Goal: Use online tool/utility: Utilize a website feature to perform a specific function

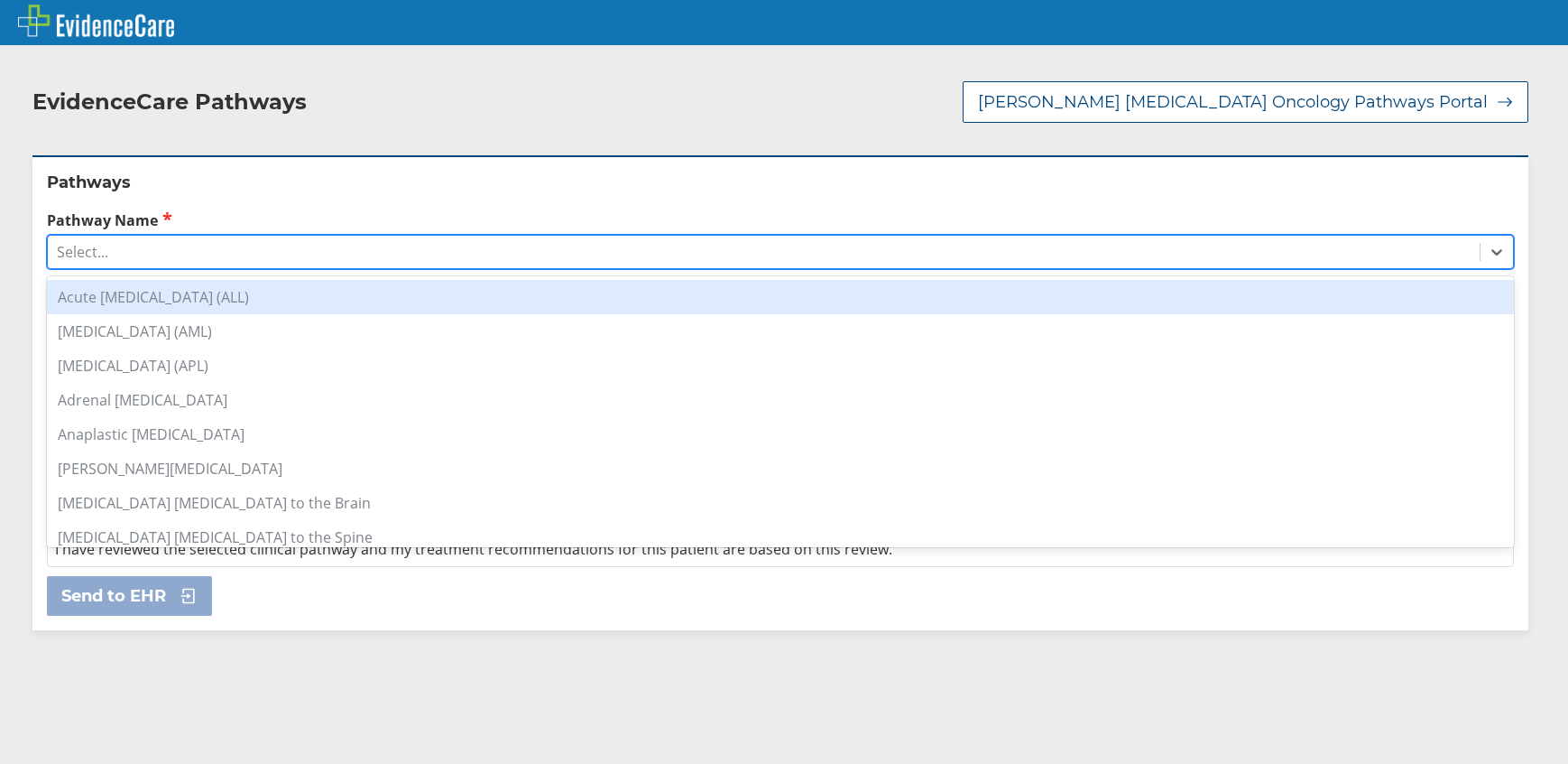
click at [277, 236] on div "Select..." at bounding box center [764, 251] width 1431 height 31
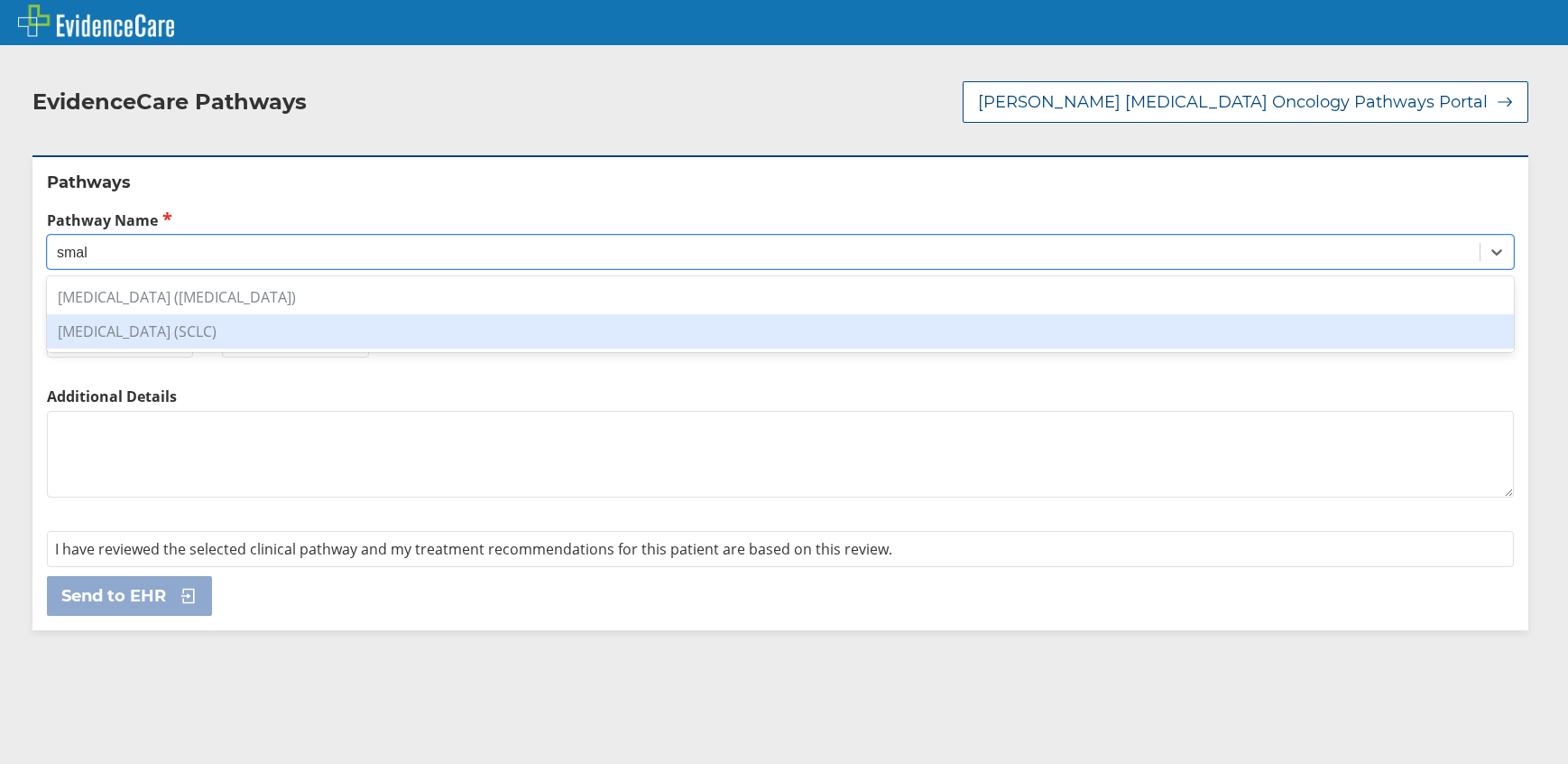
click at [264, 314] on div "[MEDICAL_DATA] (SCLC)" at bounding box center [781, 331] width 1467 height 34
type input "smal"
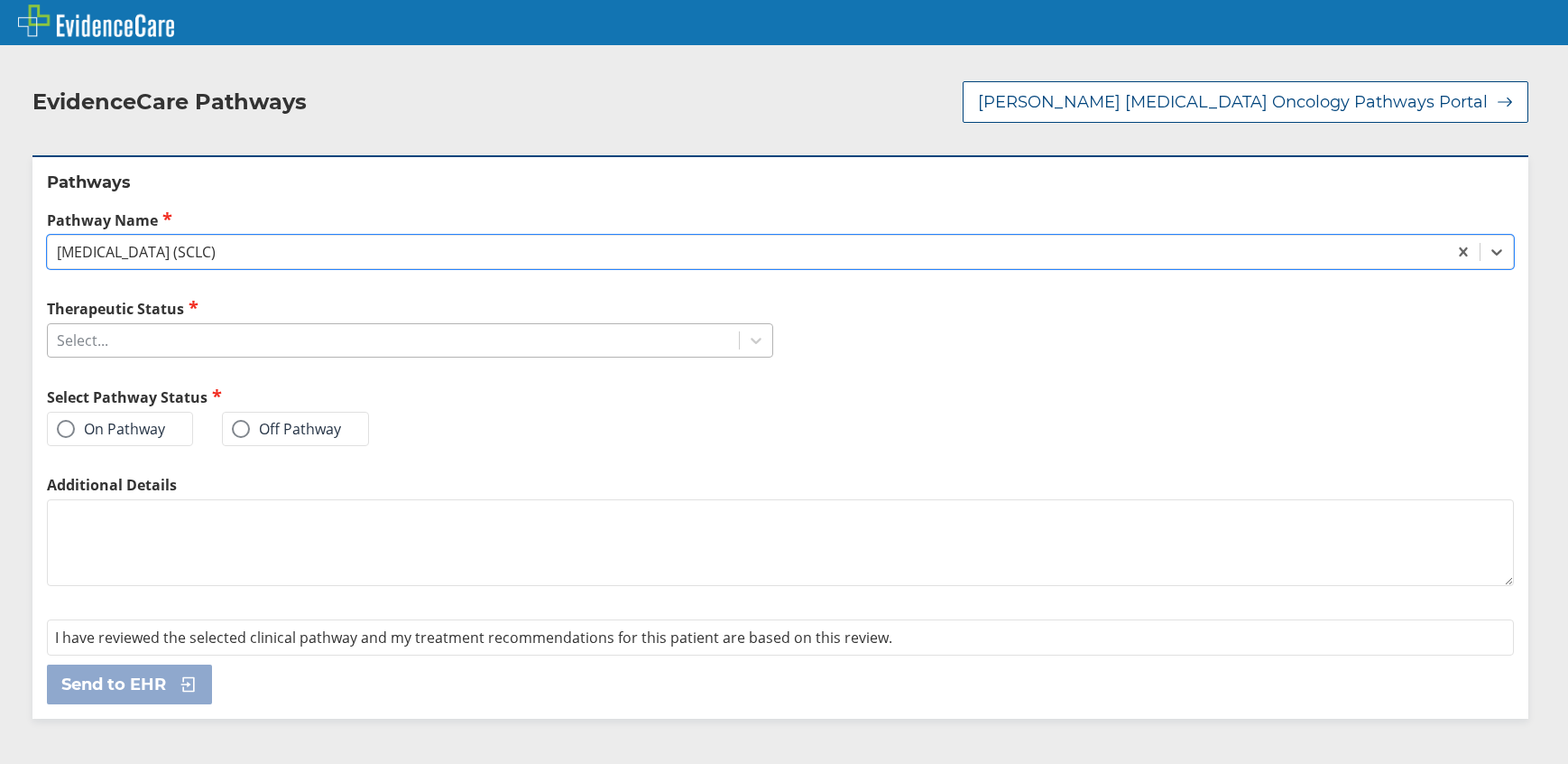
click at [158, 325] on div "Select..." at bounding box center [393, 340] width 691 height 31
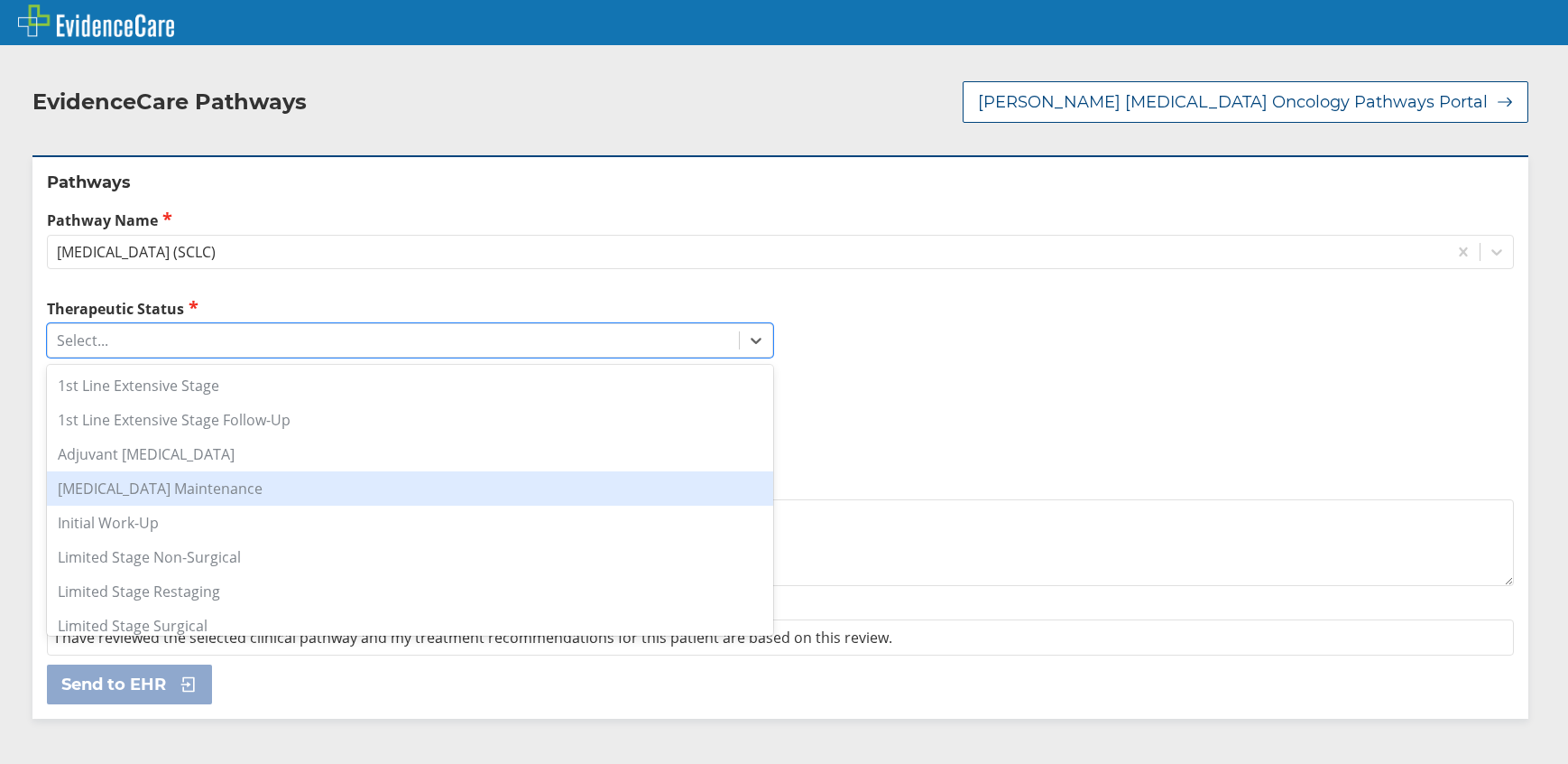
scroll to position [80, 0]
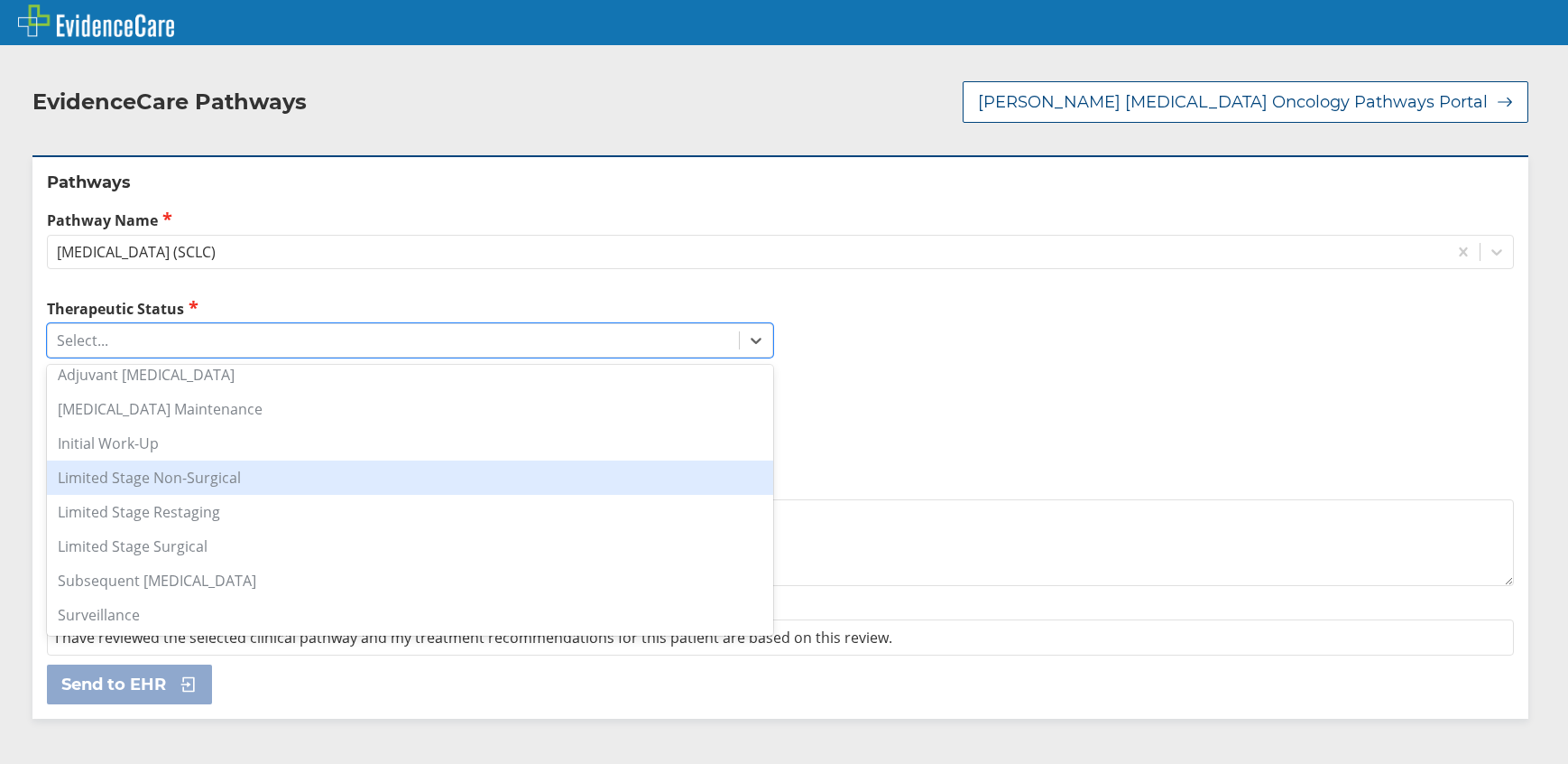
click at [232, 461] on div "Limited Stage Non-Surgical" at bounding box center [410, 478] width 727 height 34
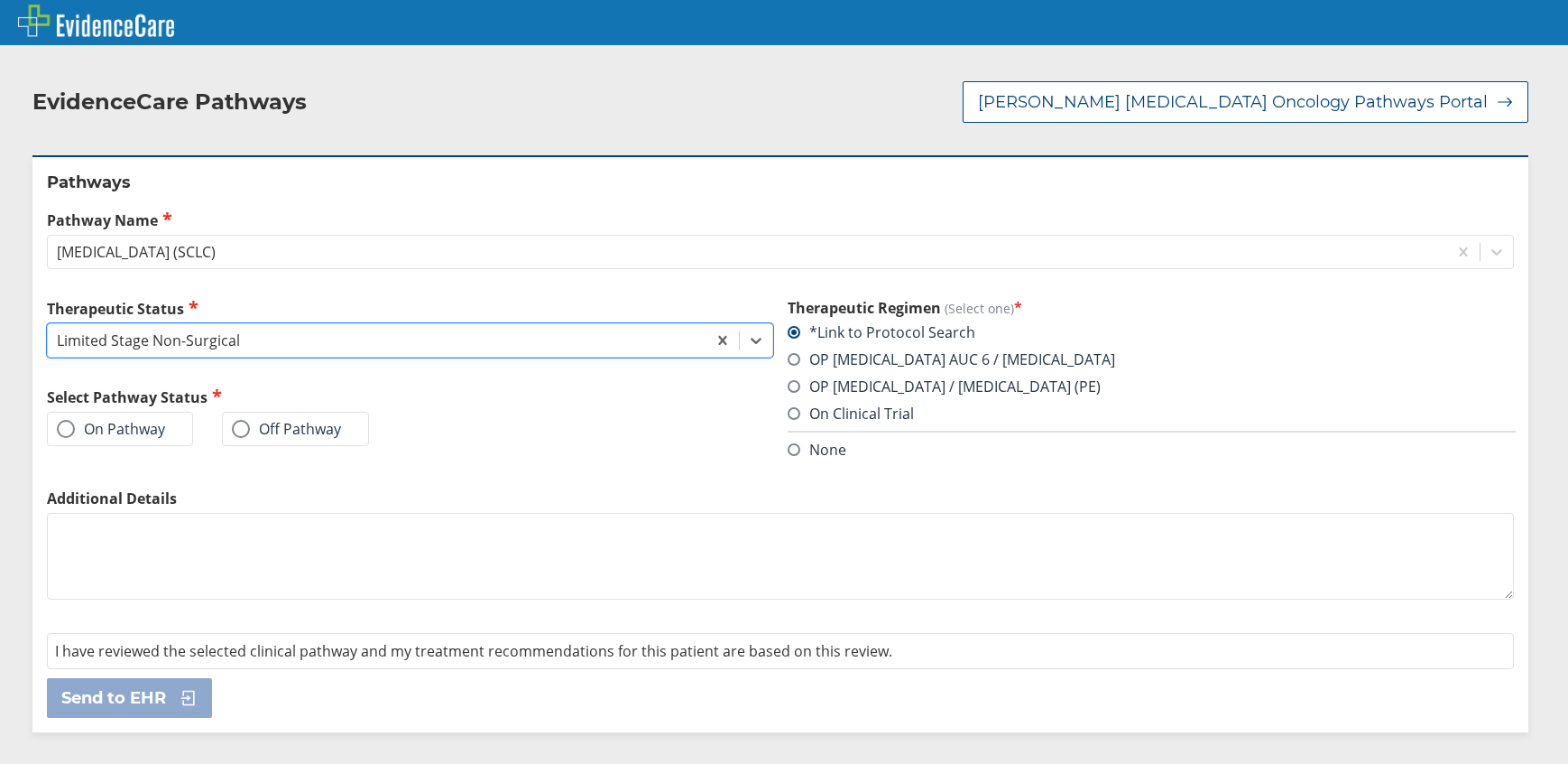
click at [143, 420] on label "On Pathway" at bounding box center [111, 429] width 109 height 18
click at [0, 0] on input "On Pathway" at bounding box center [0, 0] width 0 height 0
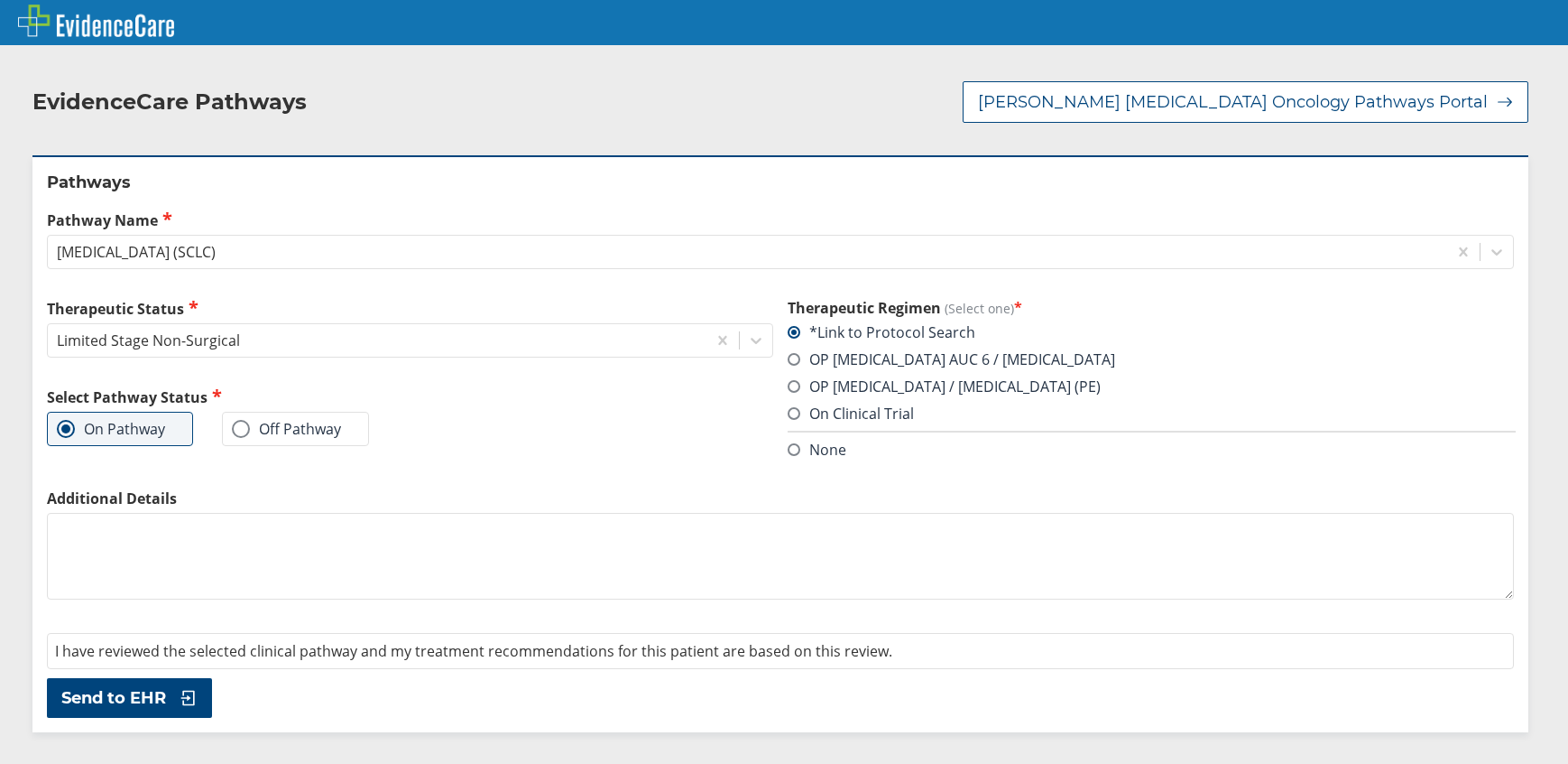
click at [834, 376] on label "OP [MEDICAL_DATA] / [MEDICAL_DATA] (PE)" at bounding box center [944, 386] width 313 height 20
click at [0, 0] on input "OP [MEDICAL_DATA] / [MEDICAL_DATA] (PE)" at bounding box center [0, 0] width 0 height 0
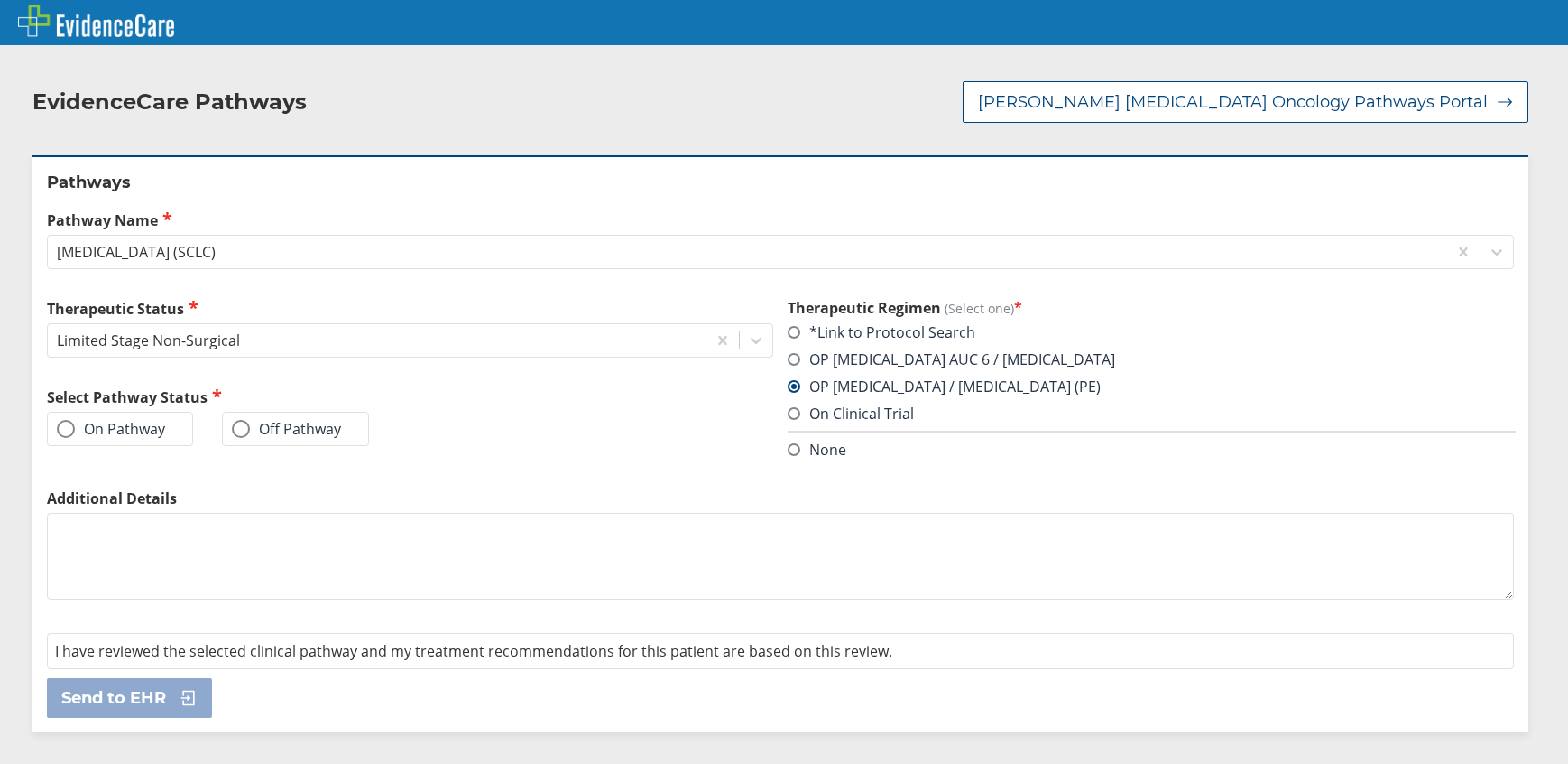
click at [115, 420] on label "On Pathway" at bounding box center [111, 429] width 109 height 18
click at [0, 0] on input "On Pathway" at bounding box center [0, 0] width 0 height 0
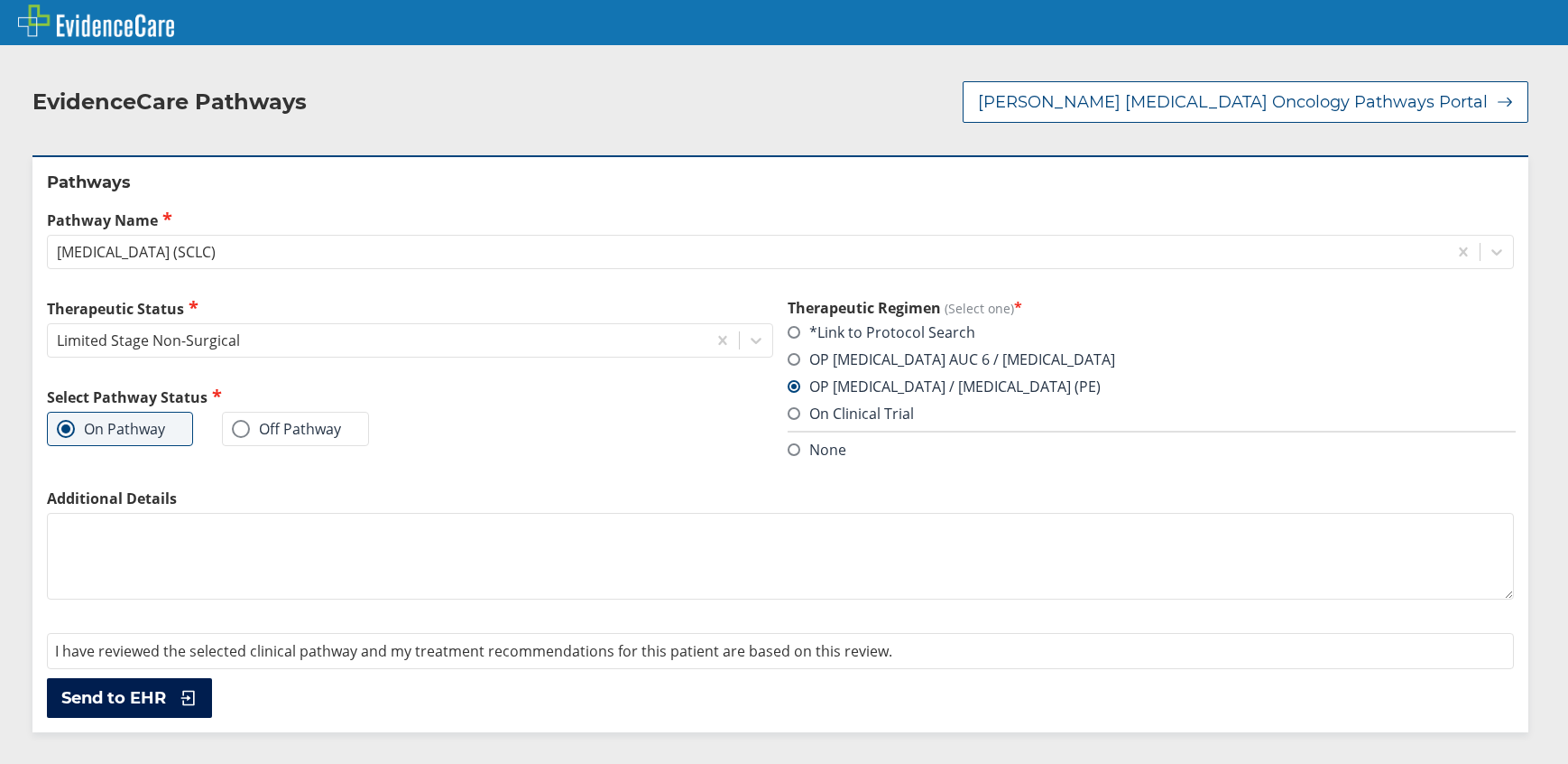
click at [160, 687] on span "Send to EHR" at bounding box center [114, 698] width 105 height 22
